Goal: Task Accomplishment & Management: Complete application form

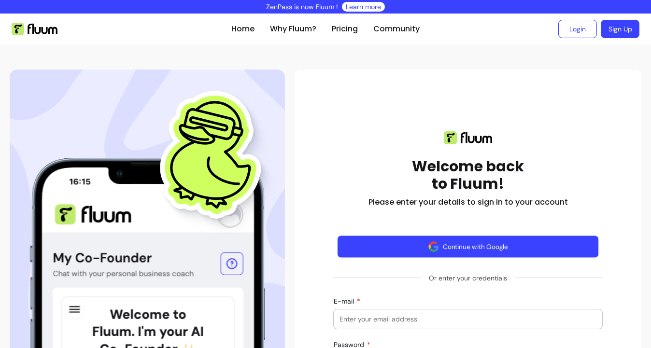
click at [418, 247] on button "Continue with Google" at bounding box center [467, 247] width 261 height 23
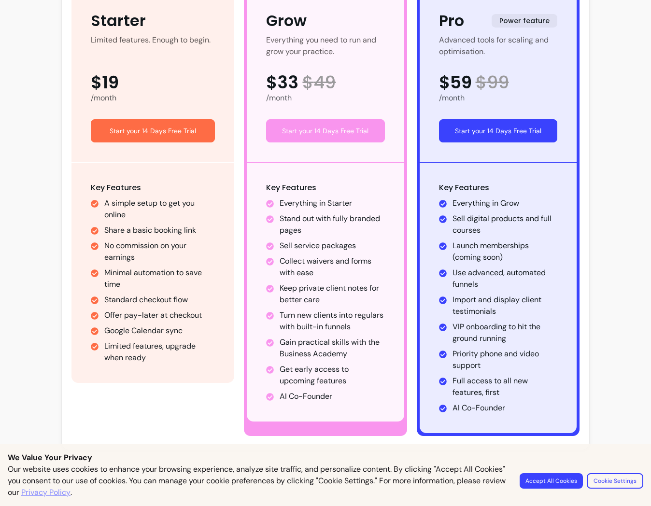
scroll to position [199, 0]
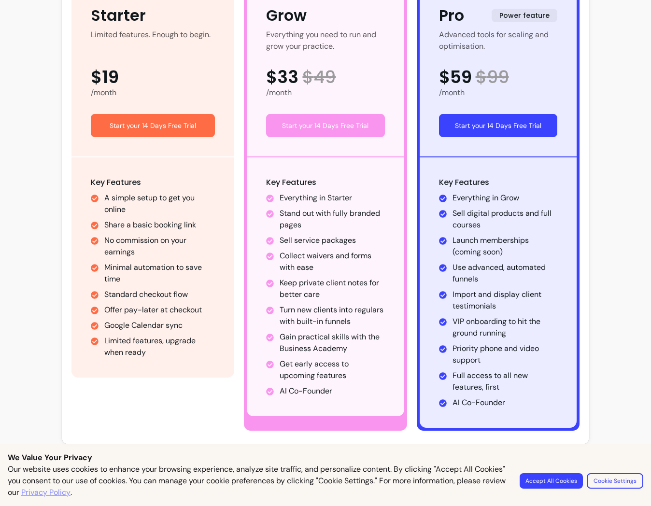
click at [156, 334] on ul "A simple setup to get you online Share a basic booking link No commission on yo…" at bounding box center [153, 275] width 124 height 166
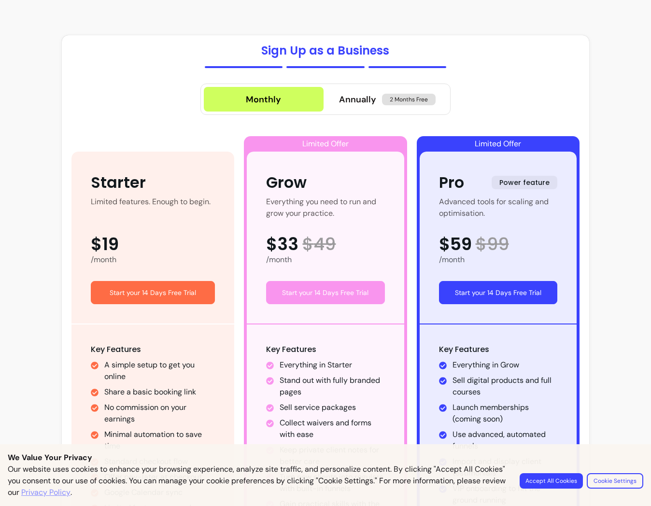
scroll to position [0, 0]
